Goal: Task Accomplishment & Management: Manage account settings

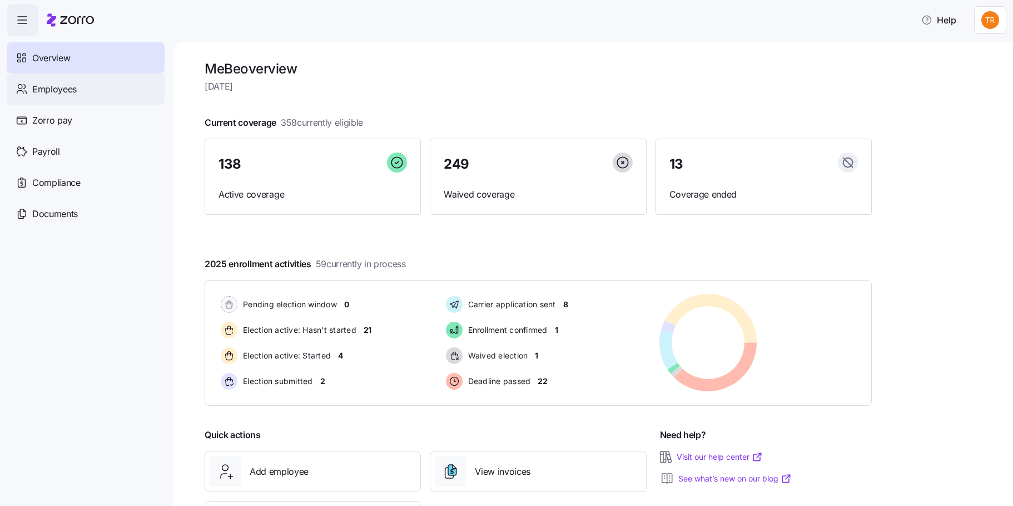
click at [64, 90] on span "Employees" at bounding box center [54, 89] width 44 height 14
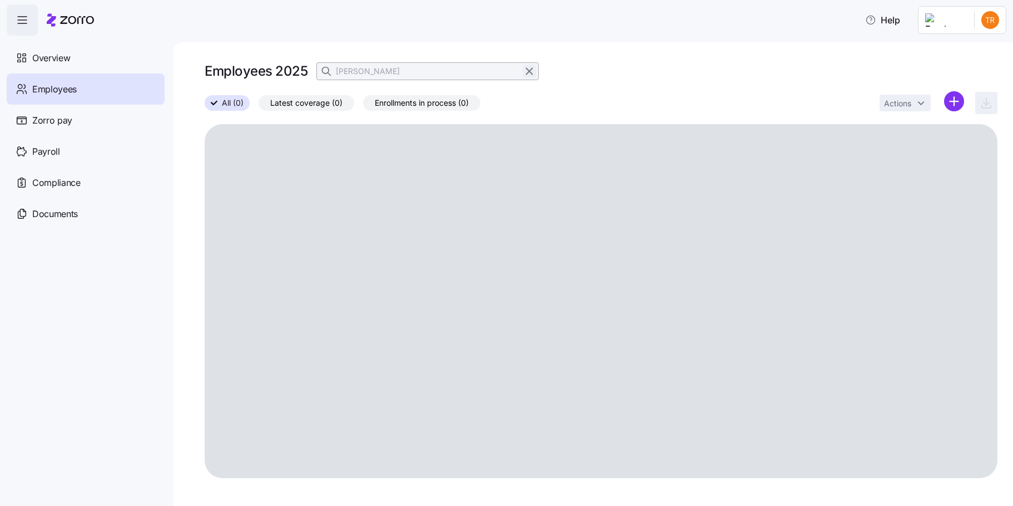
click at [533, 72] on icon "button" at bounding box center [529, 71] width 12 height 13
click at [333, 71] on span "button" at bounding box center [327, 71] width 21 height 21
click at [378, 67] on input at bounding box center [428, 71] width 222 height 18
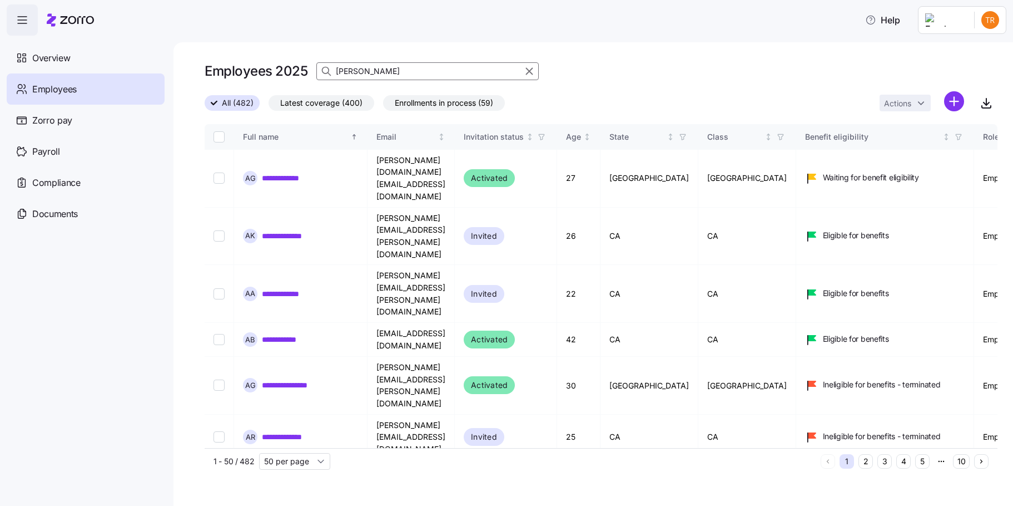
type input "[PERSON_NAME]"
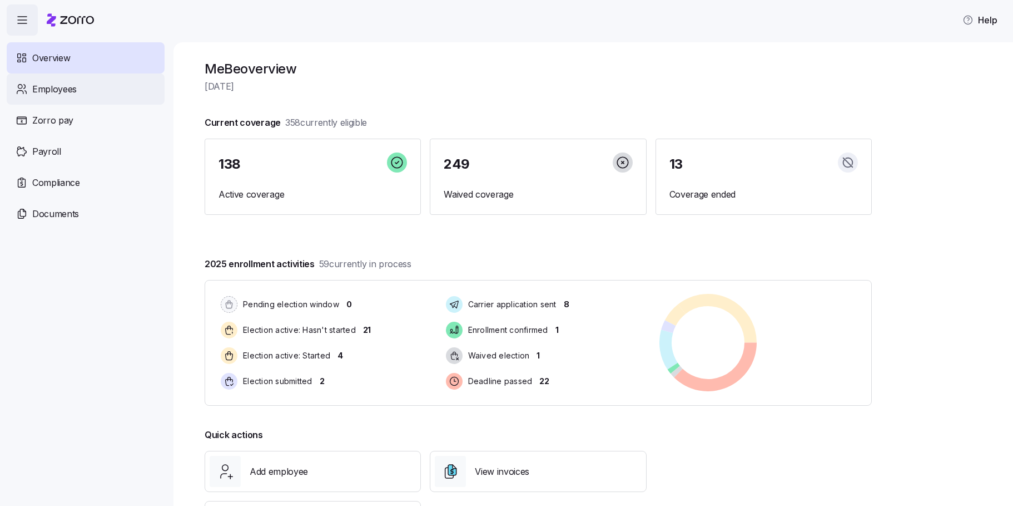
click at [92, 85] on div "Employees" at bounding box center [86, 88] width 158 height 31
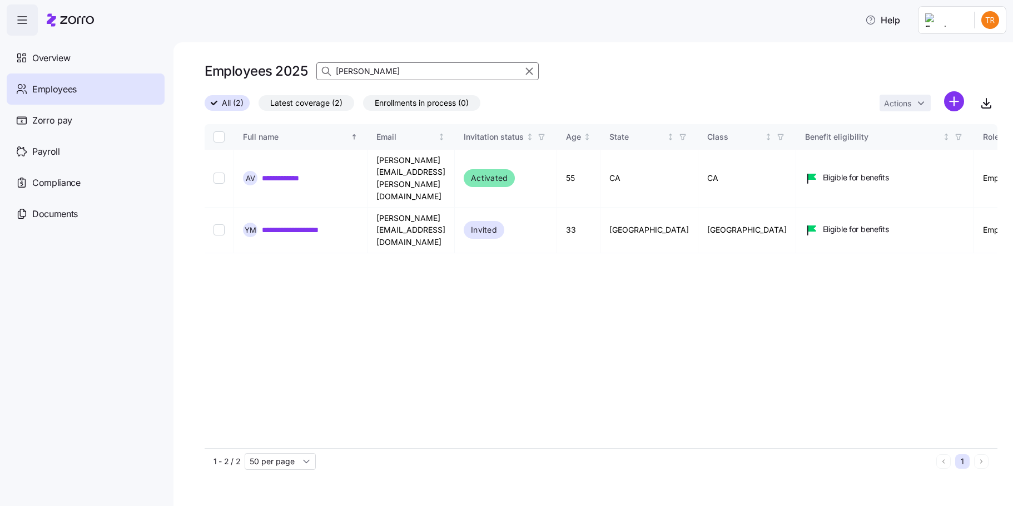
click at [345, 72] on input "[PERSON_NAME]" at bounding box center [428, 71] width 222 height 18
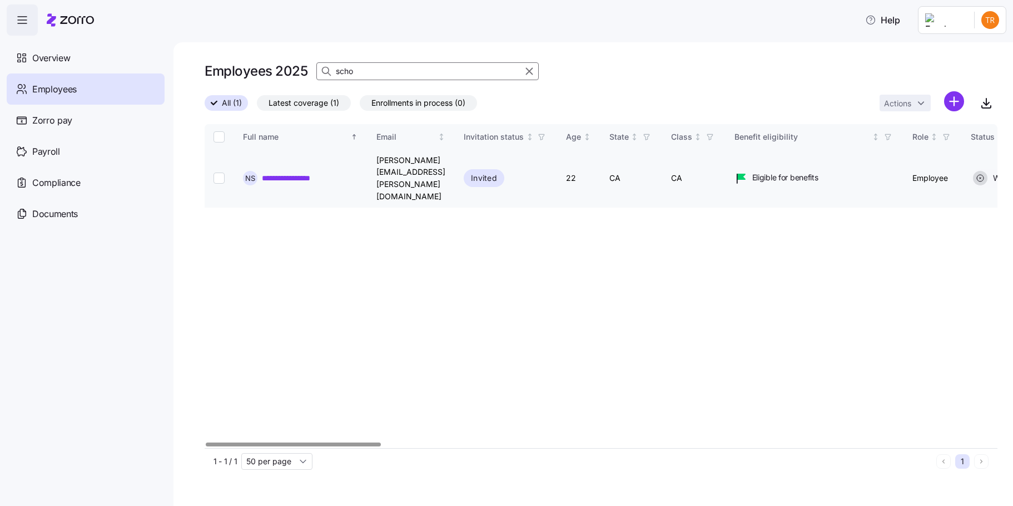
type input "scho"
click at [212, 165] on td at bounding box center [219, 179] width 29 height 58
click at [220, 172] on input "Select record 1" at bounding box center [219, 177] width 11 height 11
checkbox input "true"
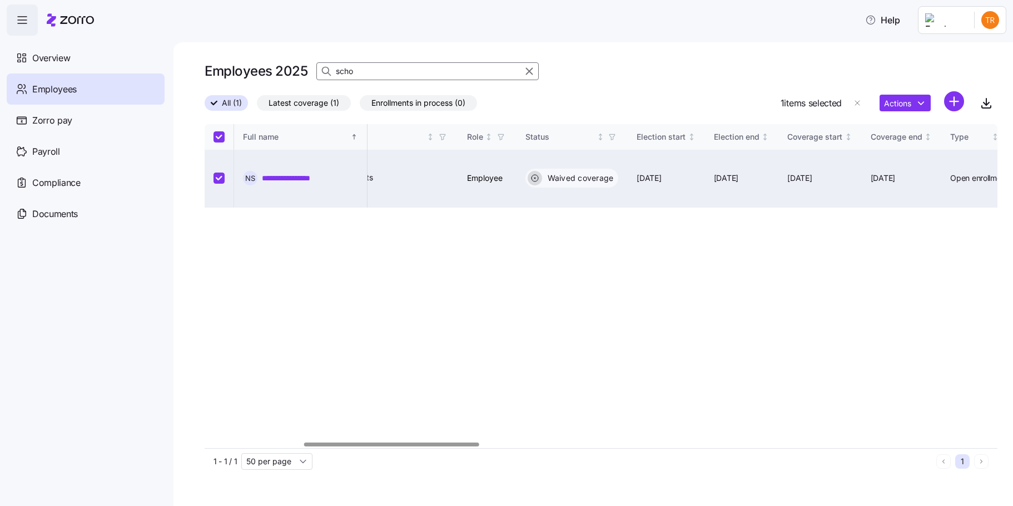
click at [387, 446] on div at bounding box center [391, 444] width 175 height 4
click at [887, 106] on html "**********" at bounding box center [506, 249] width 1013 height 499
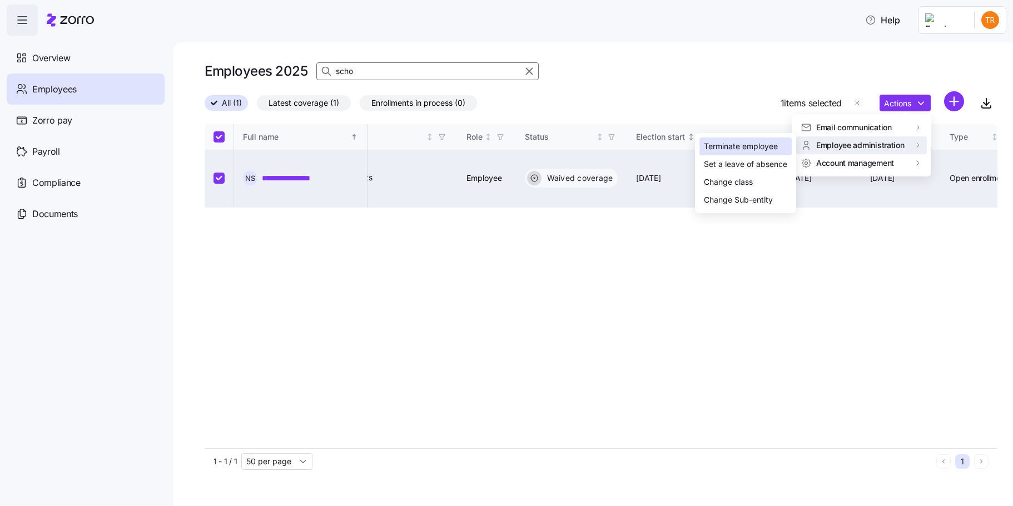
click at [753, 145] on div "Terminate employee" at bounding box center [741, 146] width 74 height 12
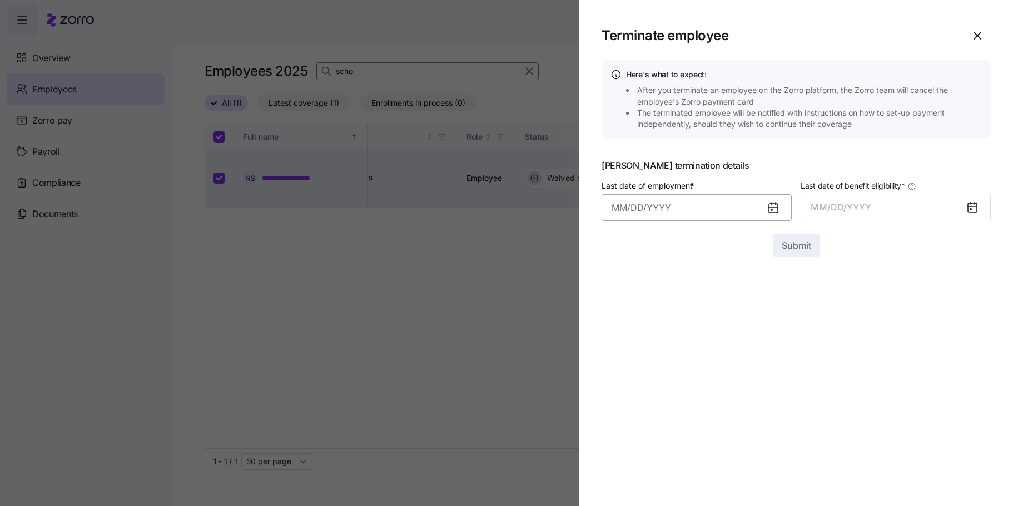
click at [626, 209] on input "Last date of employment *" at bounding box center [697, 207] width 190 height 27
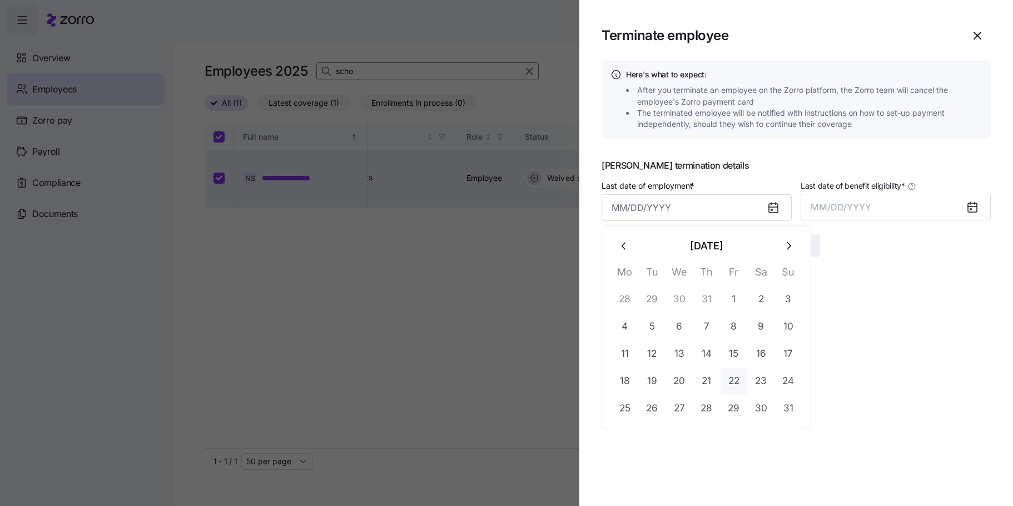
click at [736, 383] on button "22" at bounding box center [734, 381] width 27 height 27
type input "August 22, 2025"
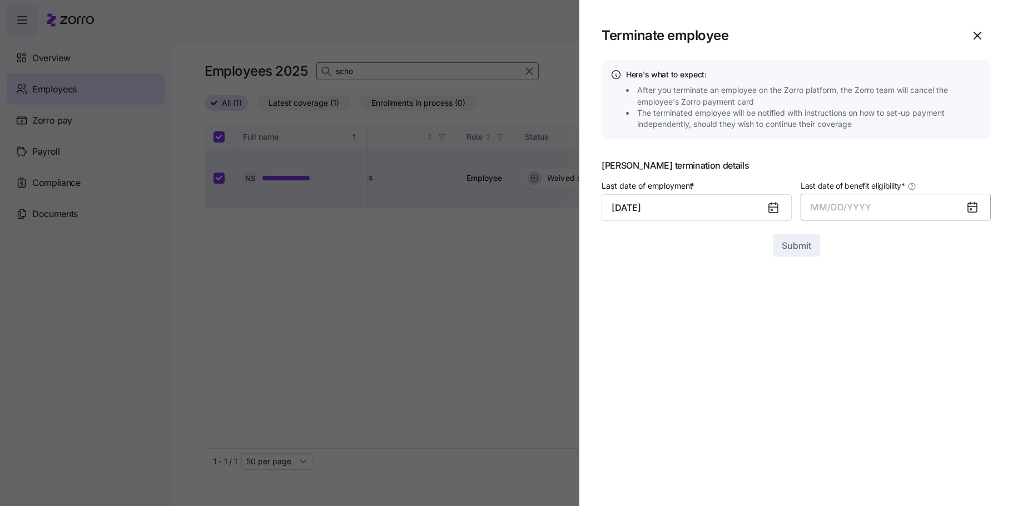
click at [832, 210] on span "MM/DD/YYYY" at bounding box center [841, 206] width 61 height 11
click at [906, 327] on button "Aug" at bounding box center [905, 331] width 63 height 27
click at [794, 249] on span "Submit" at bounding box center [796, 245] width 29 height 13
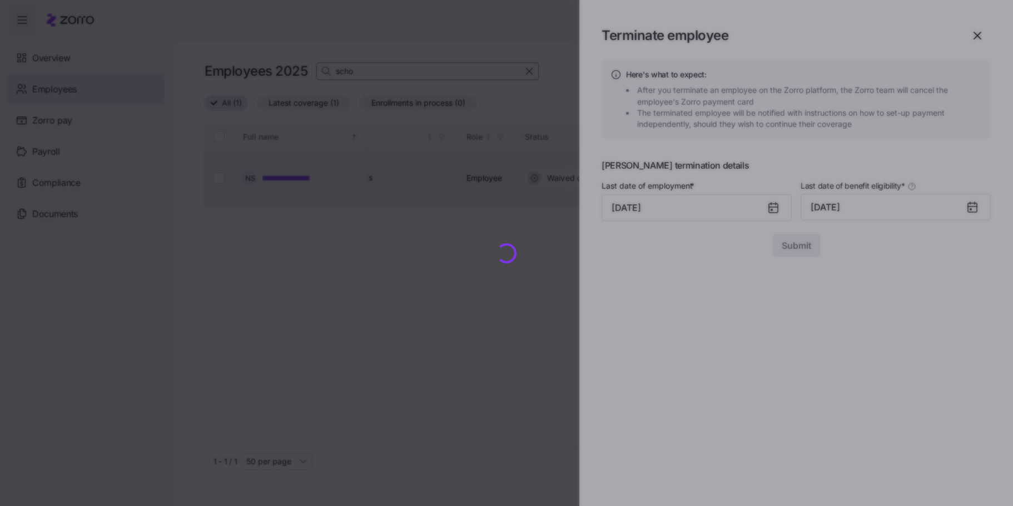
checkbox input "false"
